Goal: Find specific page/section: Find specific page/section

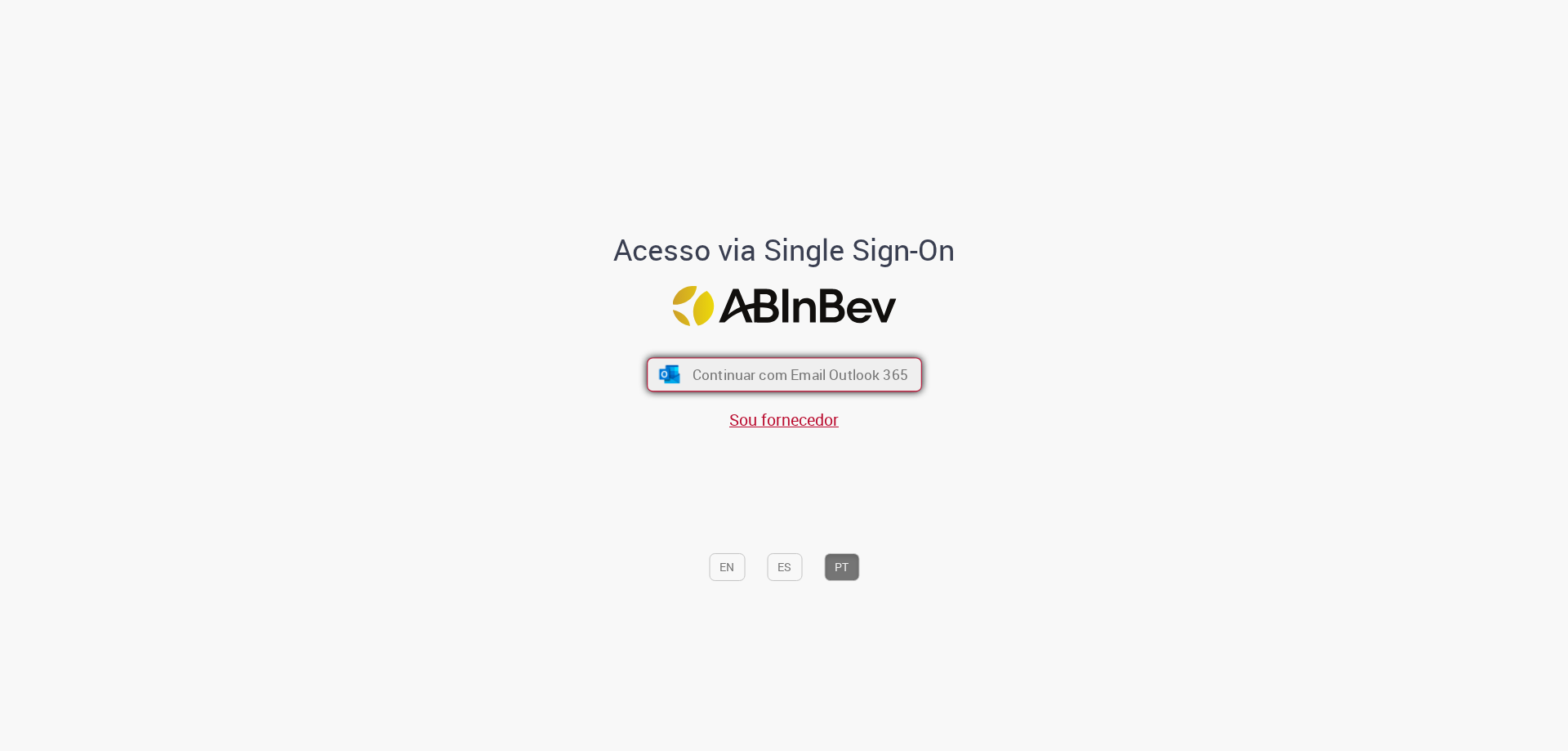
click at [852, 375] on span "Continuar com Email Outlook 365" at bounding box center [800, 375] width 216 height 18
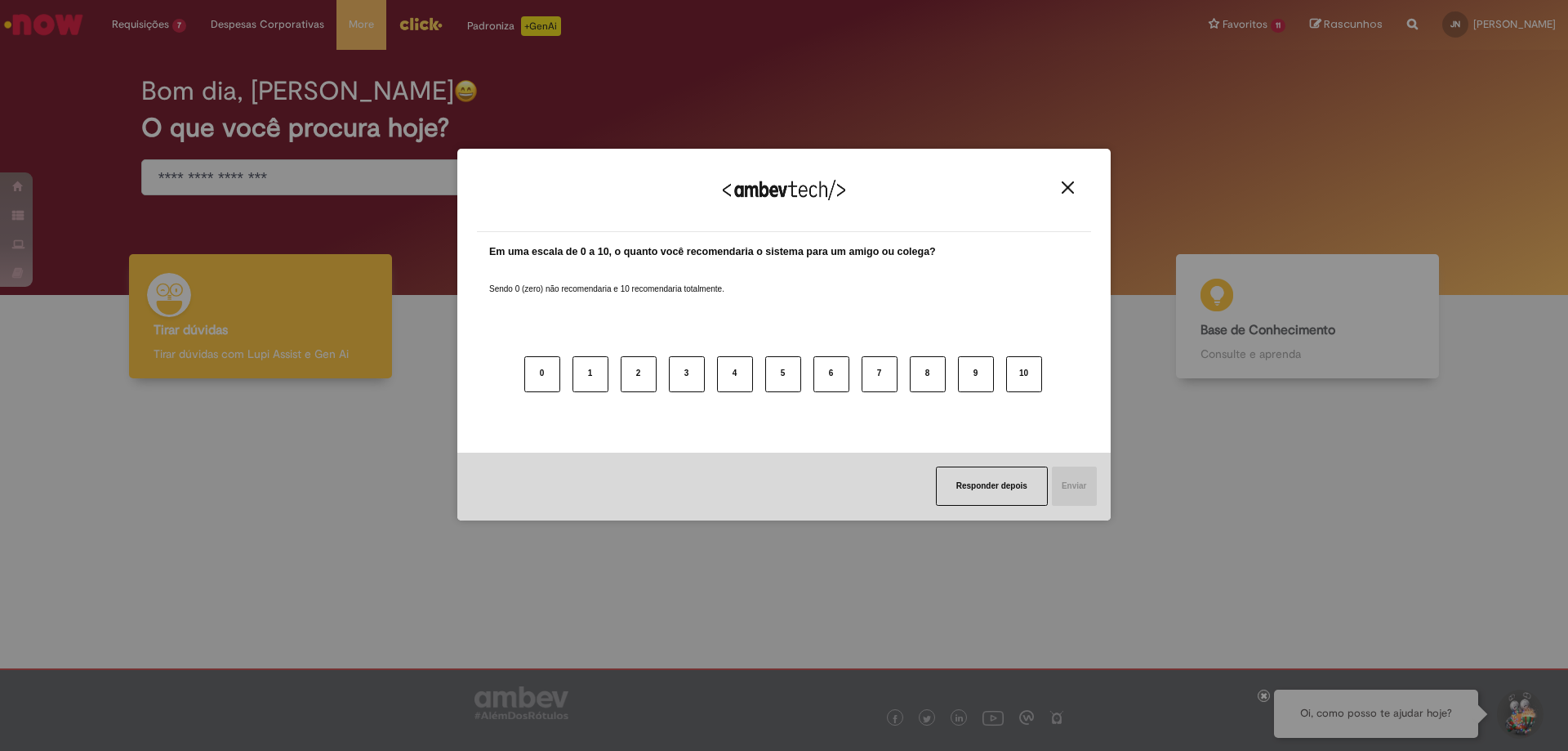
click at [1073, 187] on img "Close" at bounding box center [1067, 187] width 12 height 12
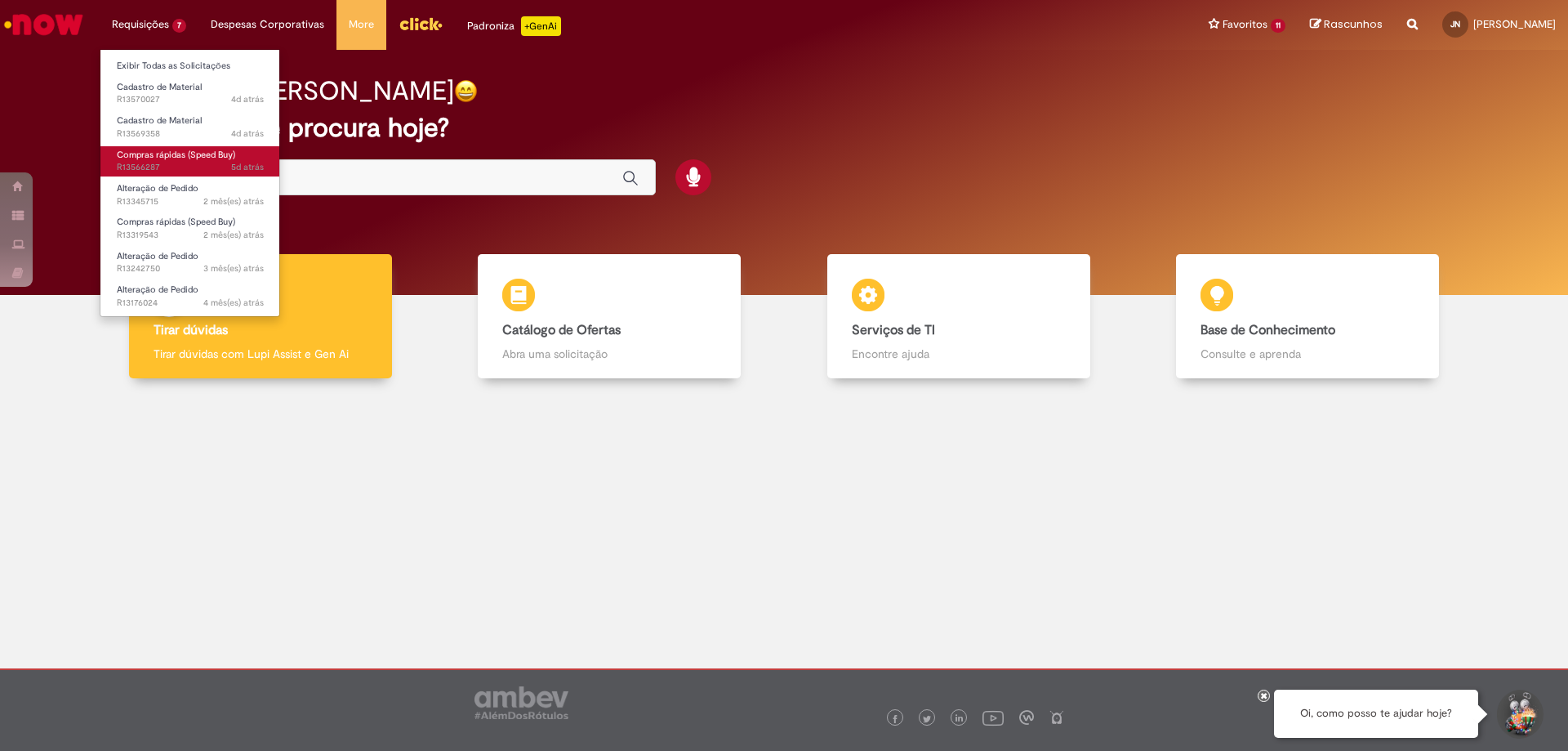
click at [158, 149] on span "Compras rápidas (Speed Buy)" at bounding box center [176, 154] width 118 height 12
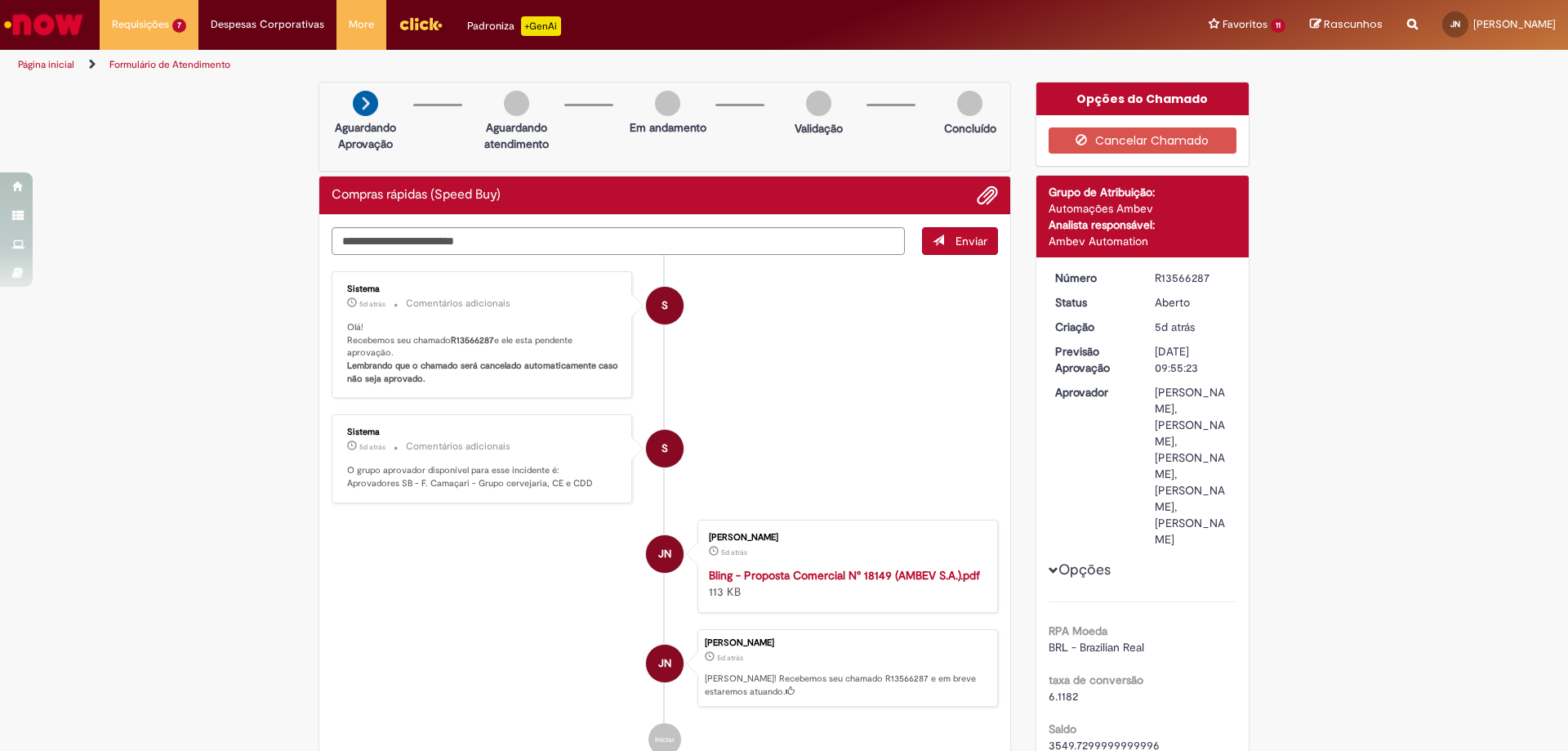
drag, startPoint x: 1209, startPoint y: 278, endPoint x: 1148, endPoint y: 280, distance: 61.0
click at [1155, 280] on div "R13566287" at bounding box center [1193, 278] width 76 height 17
copy div "R13566287"
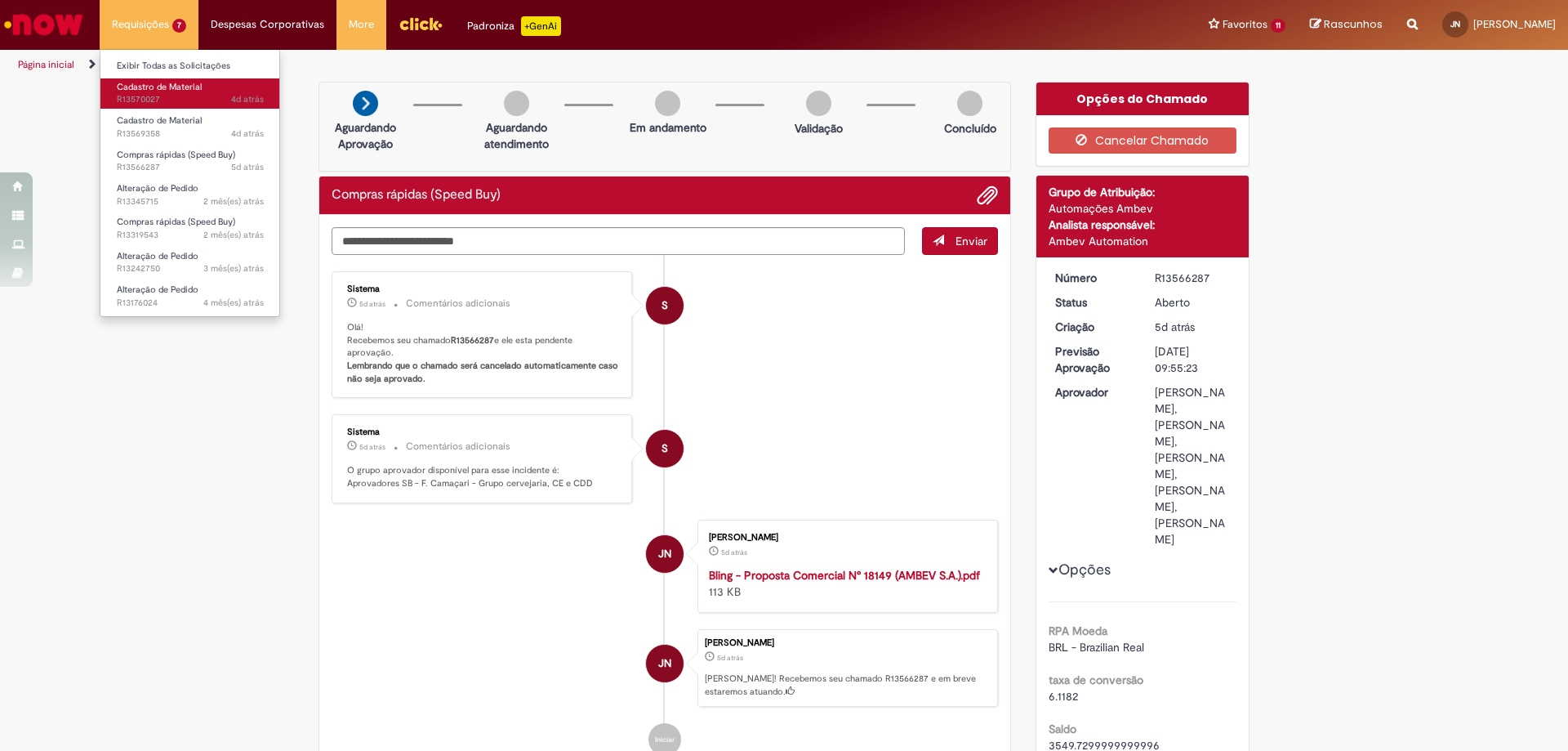
click at [167, 89] on span "Cadastro de Material" at bounding box center [160, 87] width 85 height 12
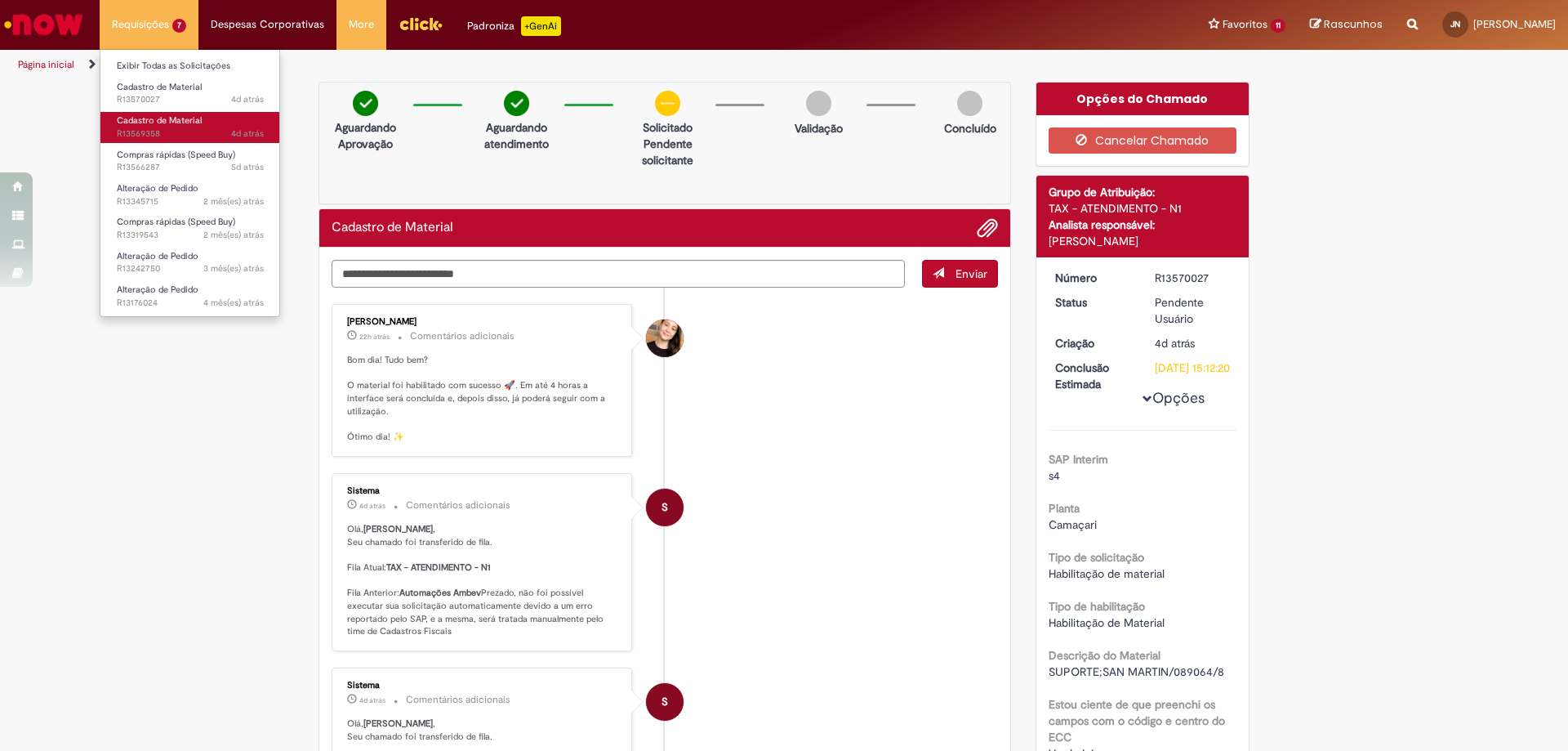
click at [173, 121] on span "Cadastro de Material" at bounding box center [160, 120] width 85 height 12
